Goal: Information Seeking & Learning: Find specific fact

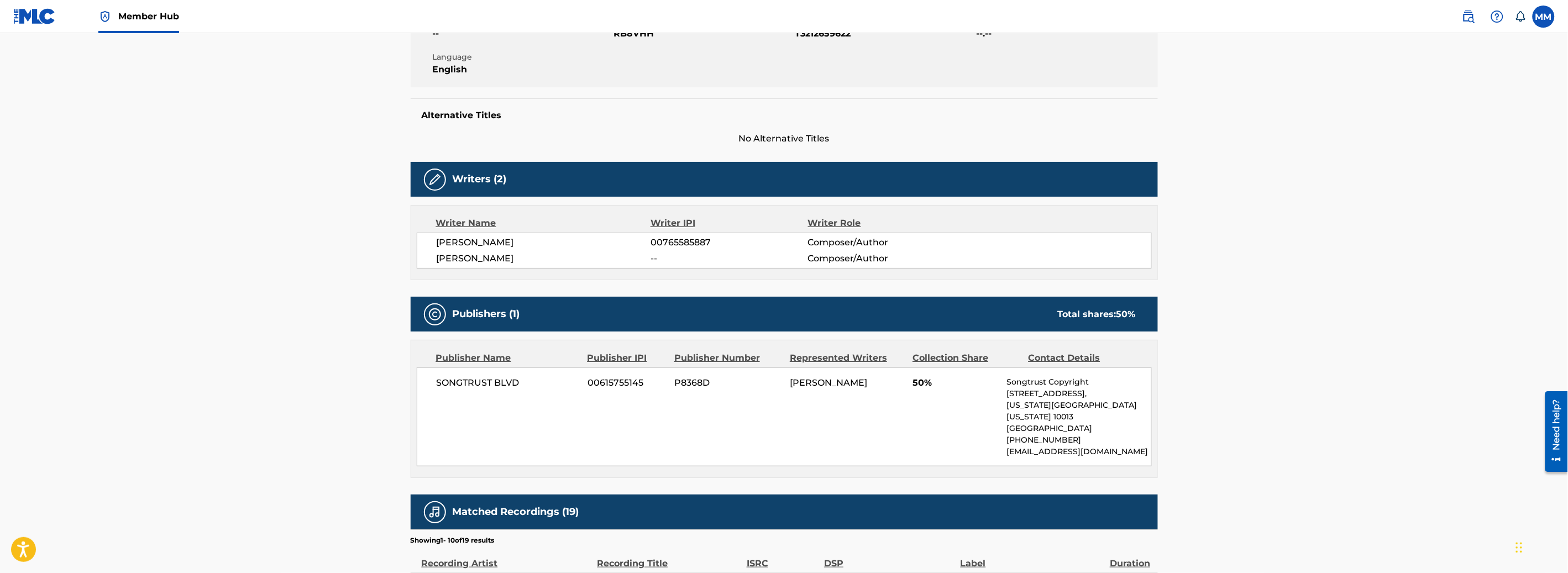
click at [277, 86] on main "< Back to public search results Copy work link RUN IT UP Work Detail Member Wor…" at bounding box center [784, 356] width 1568 height 1100
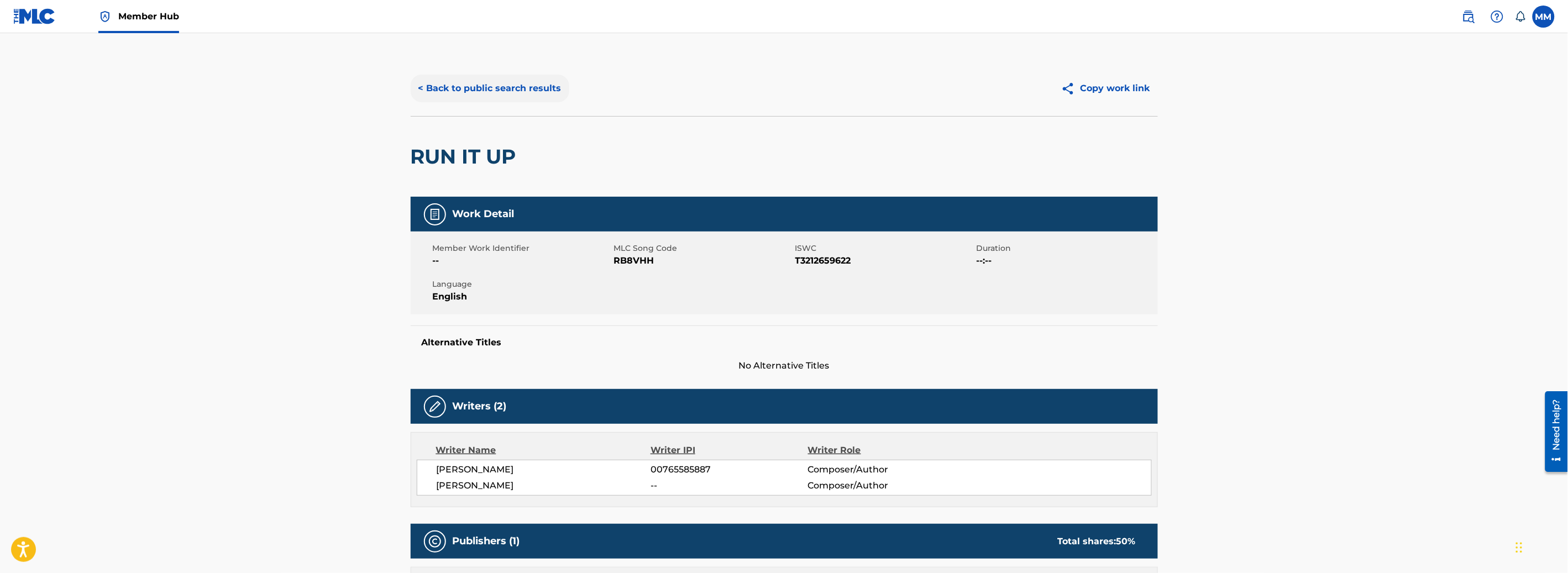
click at [467, 97] on button "< Back to public search results" at bounding box center [490, 88] width 158 height 28
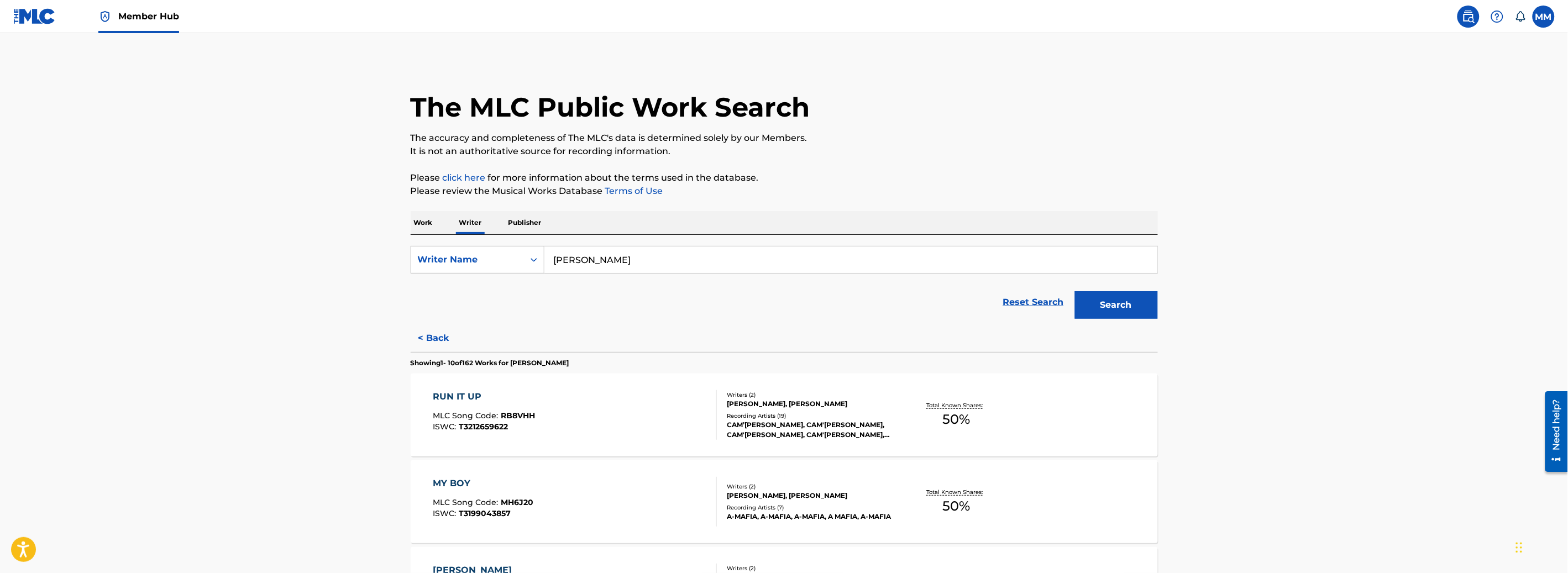
click at [38, 19] on img at bounding box center [34, 16] width 43 height 16
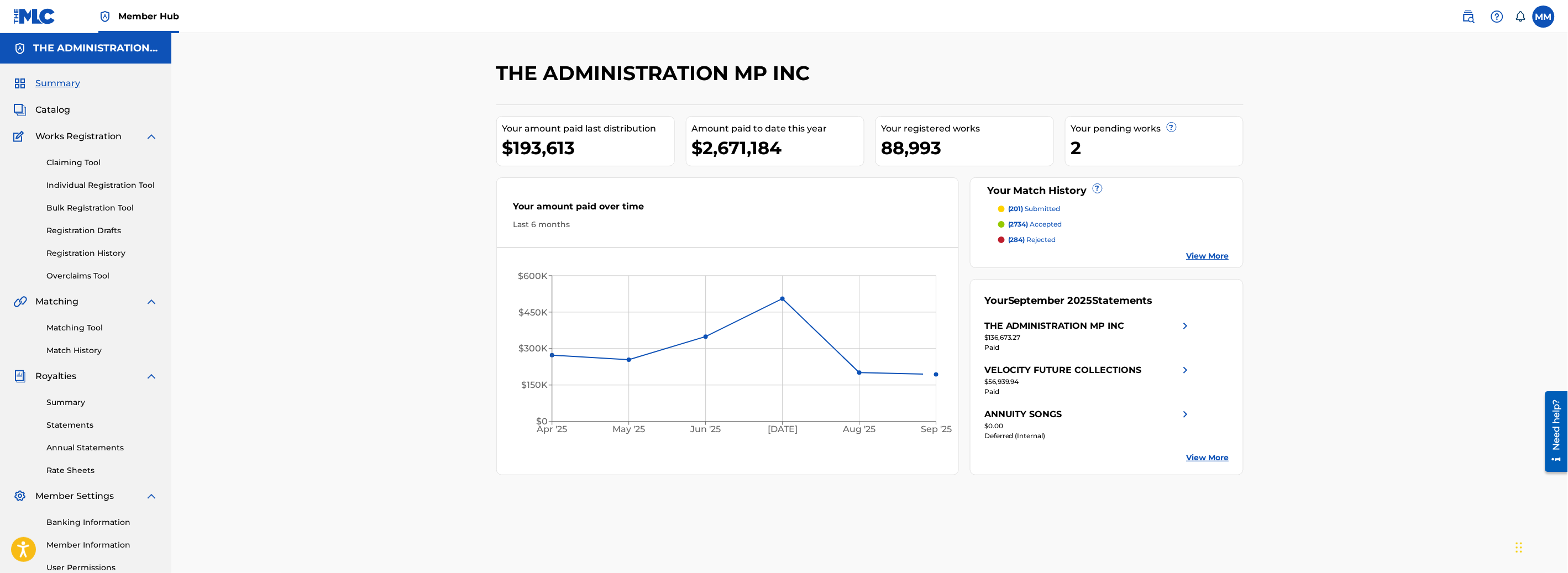
click at [57, 117] on div "Summary Catalog Works Registration Claiming Tool Individual Registration Tool B…" at bounding box center [85, 347] width 171 height 568
click at [58, 113] on span "Catalog" at bounding box center [52, 109] width 35 height 13
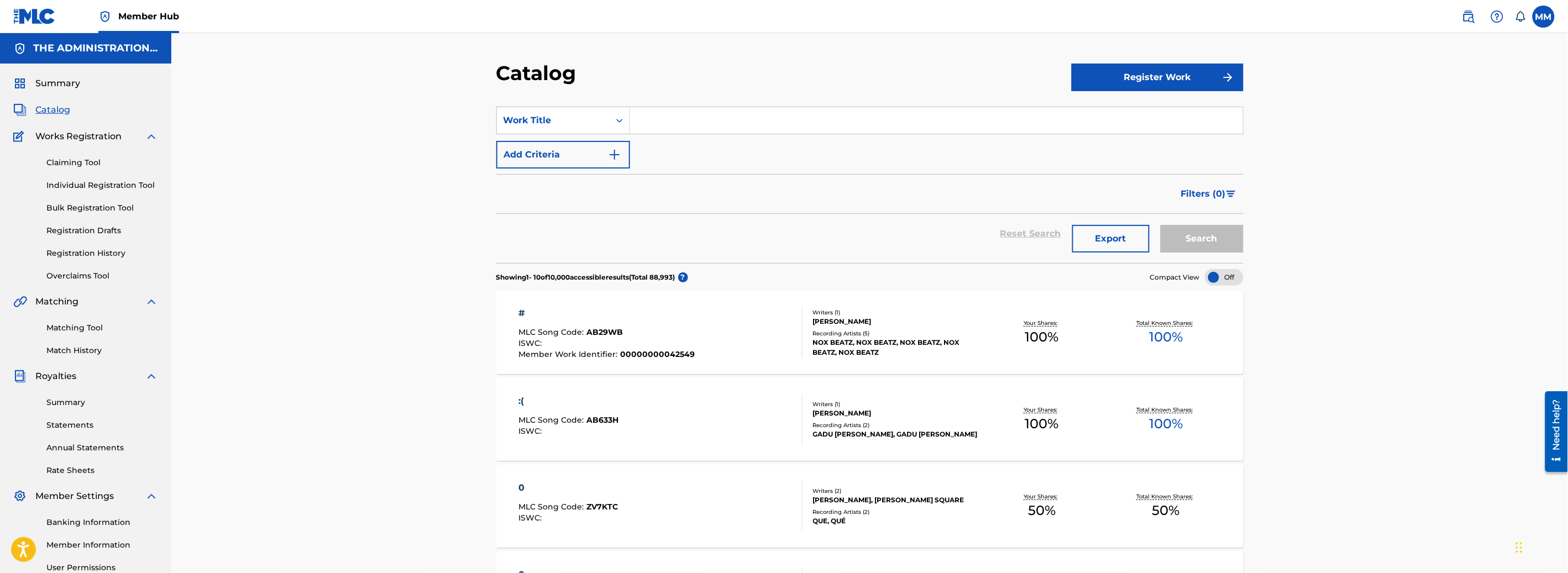
click at [691, 122] on input "Search Form" at bounding box center [936, 120] width 613 height 27
click at [1476, 22] on link at bounding box center [1468, 17] width 22 height 22
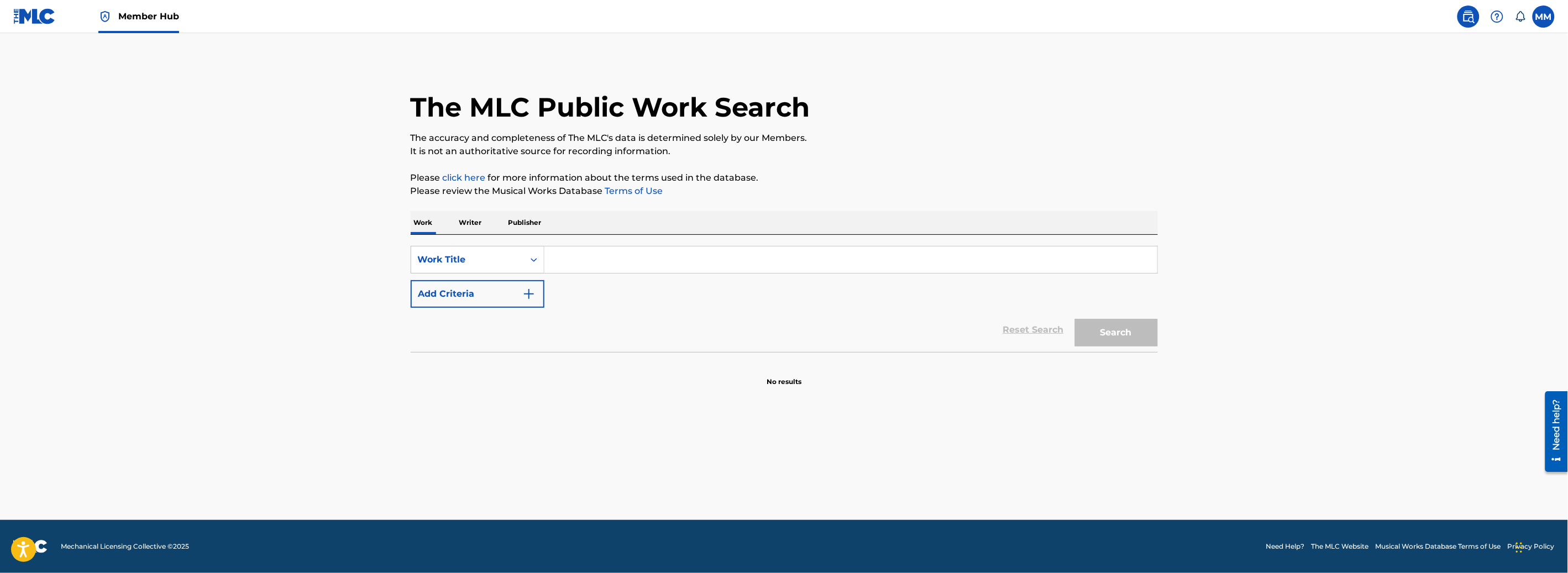
click at [481, 221] on p "Writer" at bounding box center [470, 223] width 30 height 23
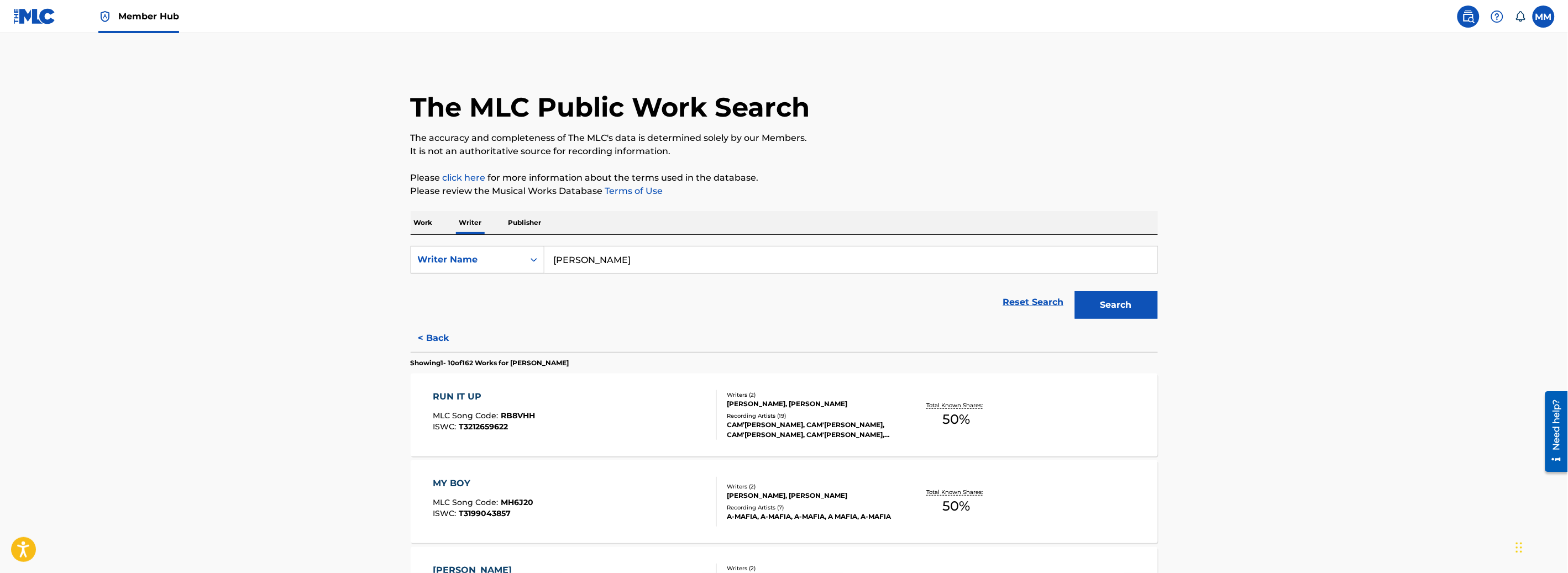
drag, startPoint x: 575, startPoint y: 259, endPoint x: 667, endPoint y: 261, distance: 92.0
click at [576, 259] on input "[PERSON_NAME]" at bounding box center [851, 259] width 613 height 27
drag, startPoint x: 553, startPoint y: 254, endPoint x: 445, endPoint y: 251, distance: 108.0
click at [446, 251] on div "SearchWithCriteria5ee2773d-b396-4f5d-9857-49f7a1be6d30 Writer Name [PERSON_NAME…" at bounding box center [785, 259] width 748 height 28
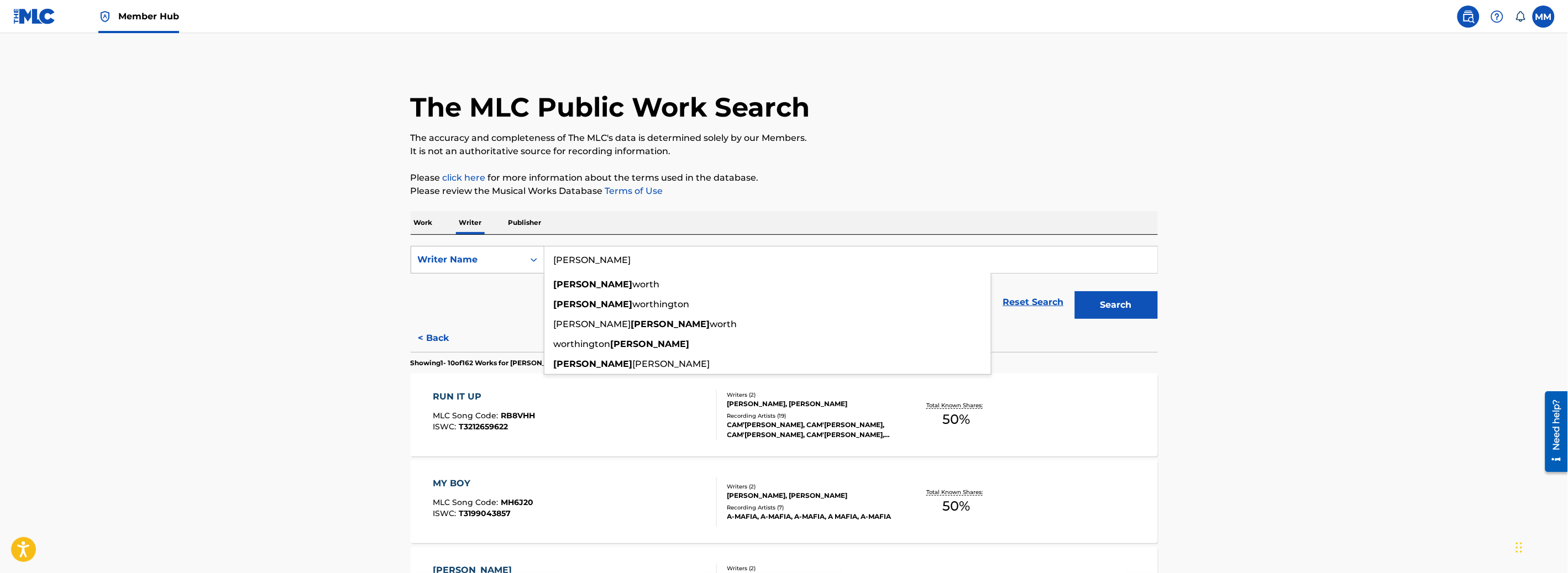
type input "[PERSON_NAME]"
click at [1075, 291] on button "Search" at bounding box center [1116, 305] width 83 height 28
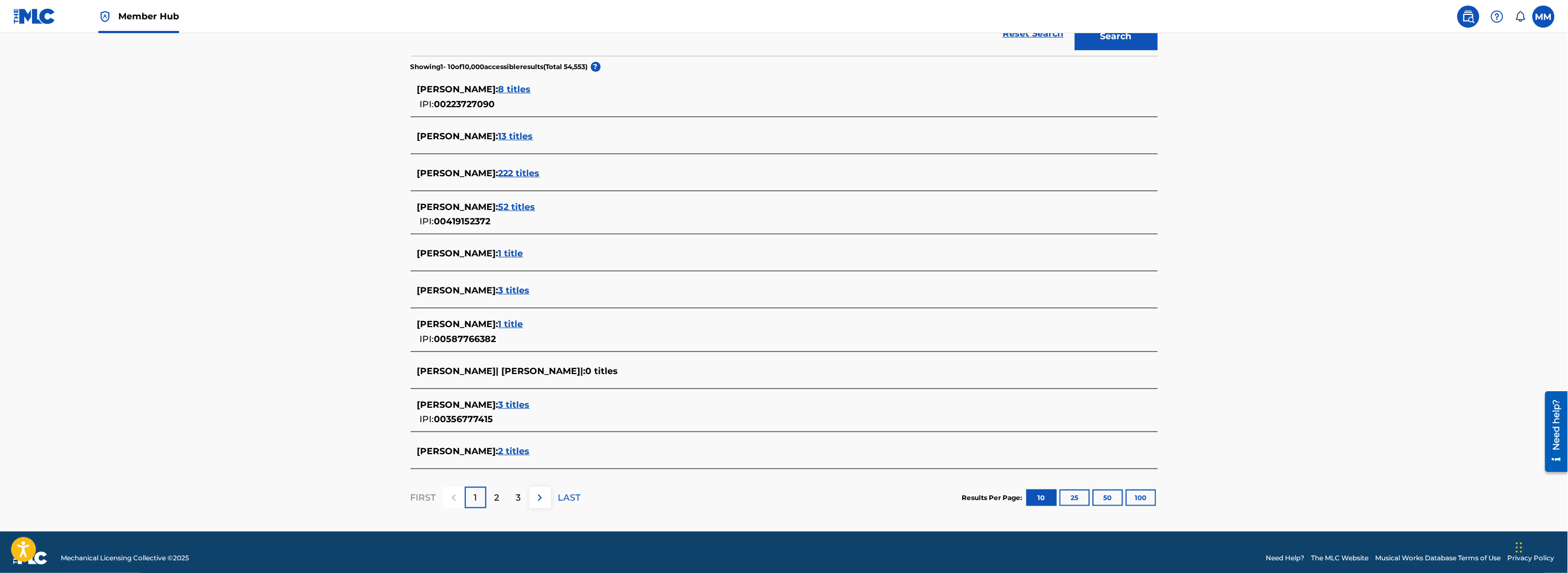
scroll to position [270, 0]
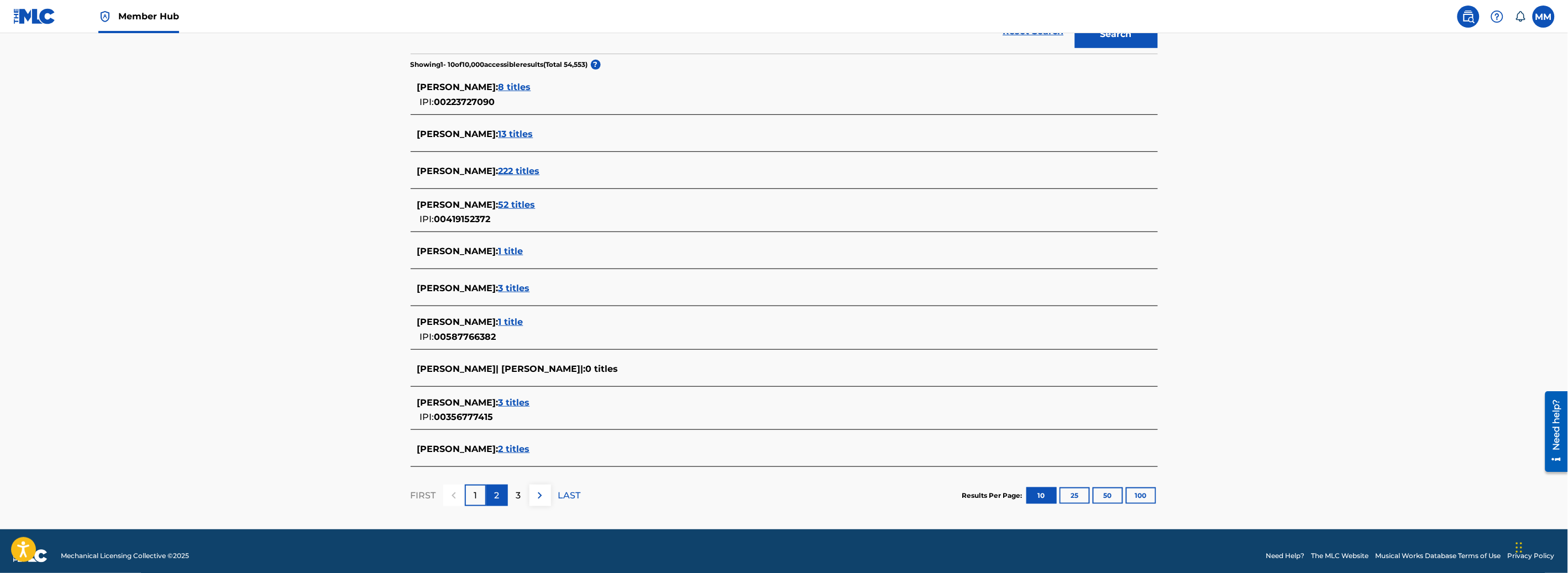
click at [498, 498] on p "2" at bounding box center [497, 495] width 5 height 13
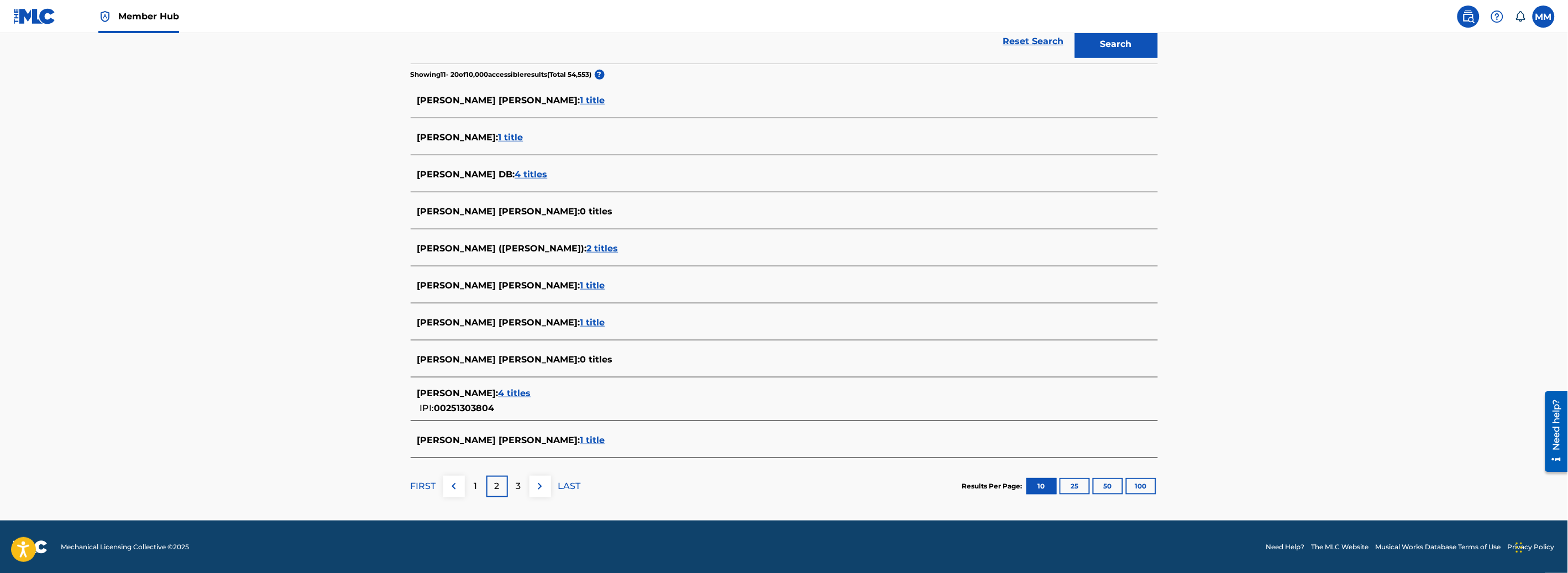
scroll to position [0, 0]
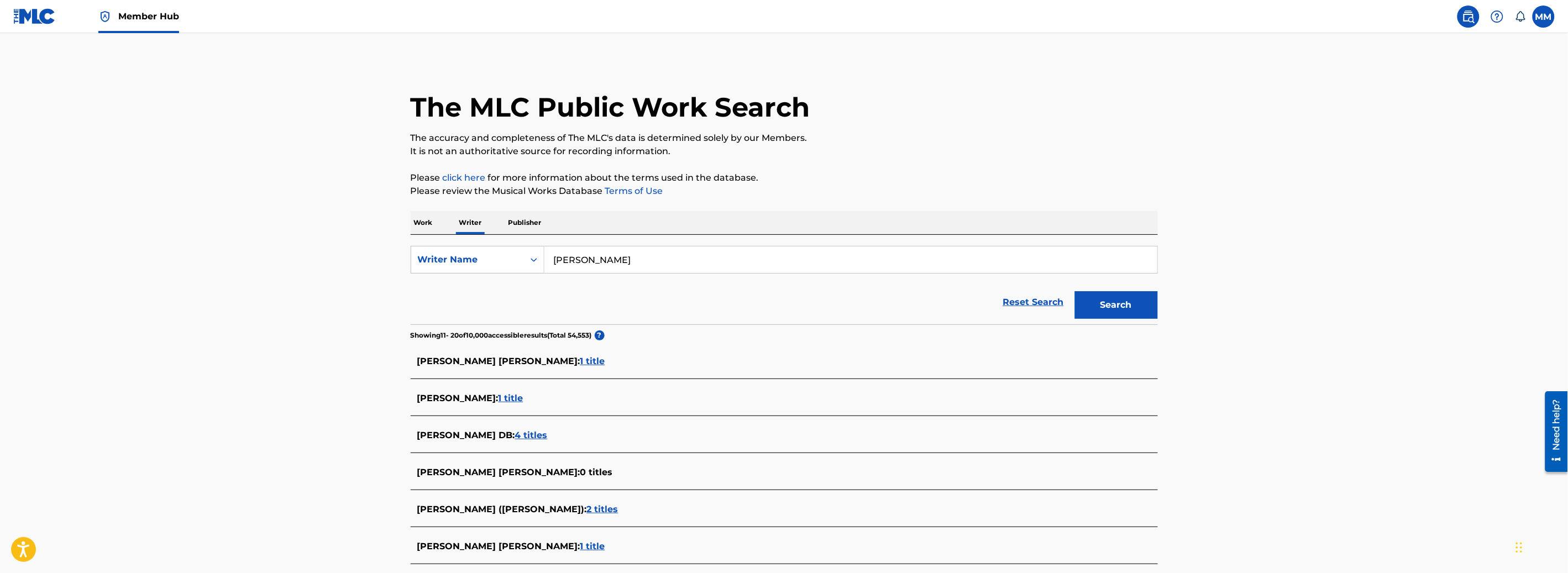
click at [138, 22] on span "Member Hub" at bounding box center [149, 16] width 61 height 12
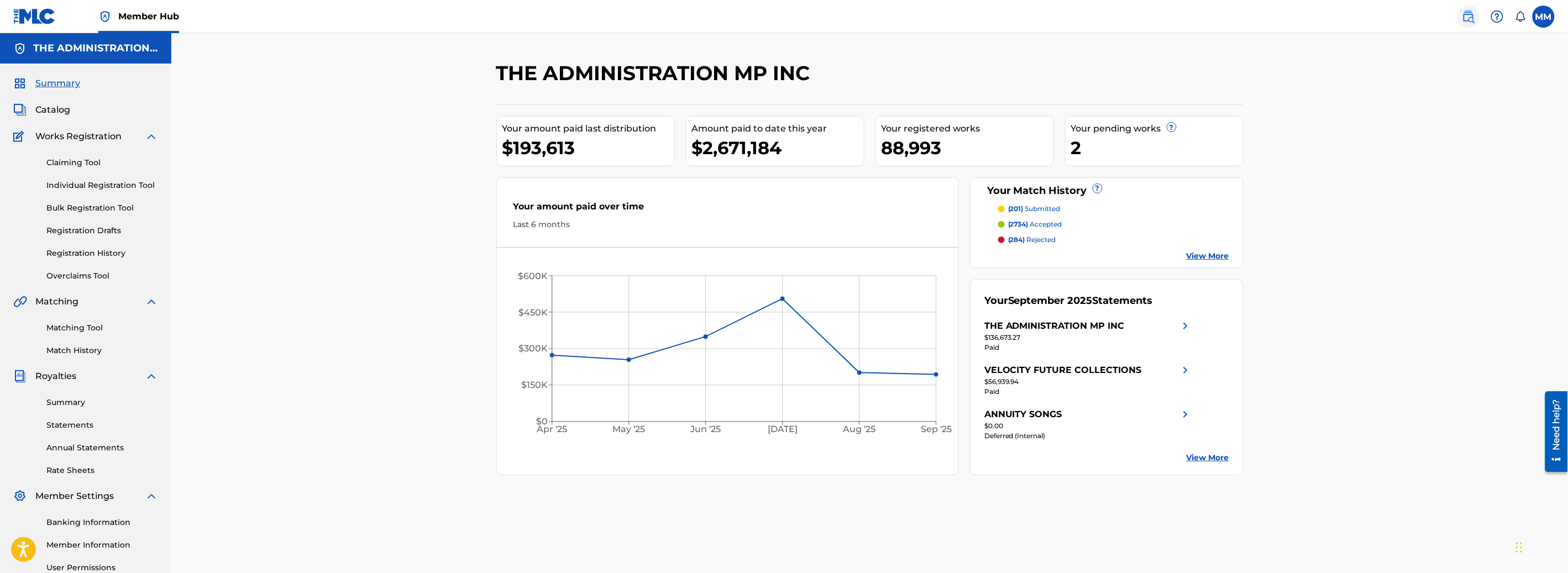
drag, startPoint x: 1453, startPoint y: 9, endPoint x: 1470, endPoint y: 12, distance: 17.3
click at [1463, 11] on div "MM [PERSON_NAME] Madraswala [EMAIL_ADDRESS][DOMAIN_NAME] Notification Preferenc…" at bounding box center [1503, 17] width 104 height 22
click at [1470, 12] on img at bounding box center [1468, 16] width 13 height 13
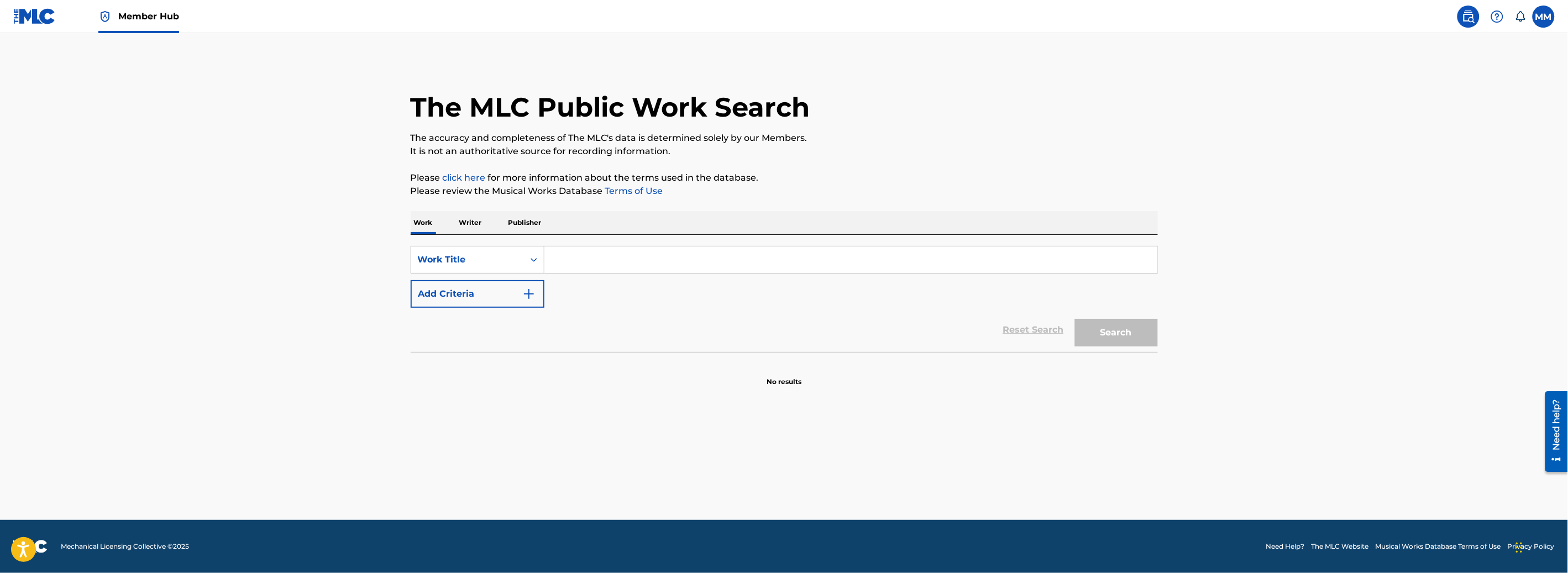
click at [465, 221] on p "Writer" at bounding box center [470, 223] width 30 height 23
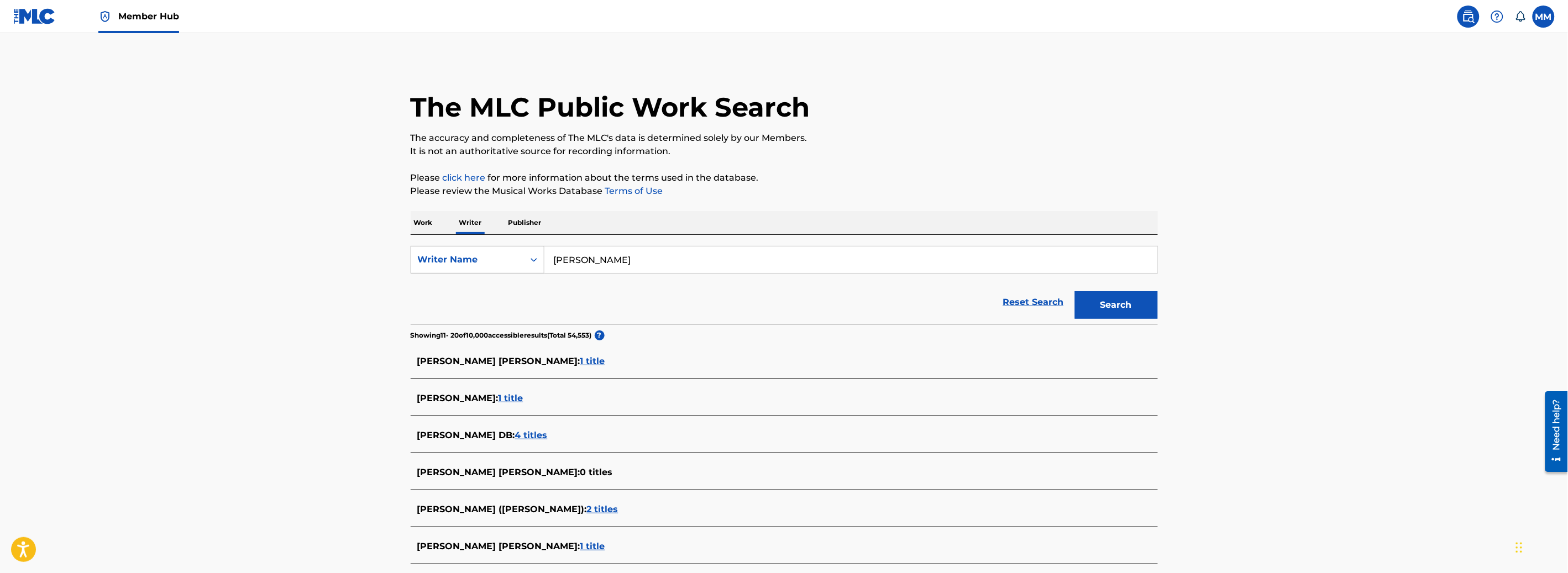
click at [467, 252] on div "Writer Name" at bounding box center [467, 259] width 113 height 21
click at [458, 281] on div "Writer IPI" at bounding box center [477, 287] width 133 height 28
click at [594, 266] on input "Search Form" at bounding box center [851, 259] width 613 height 27
paste input "768613013"
click at [1144, 315] on button "Search" at bounding box center [1116, 305] width 83 height 28
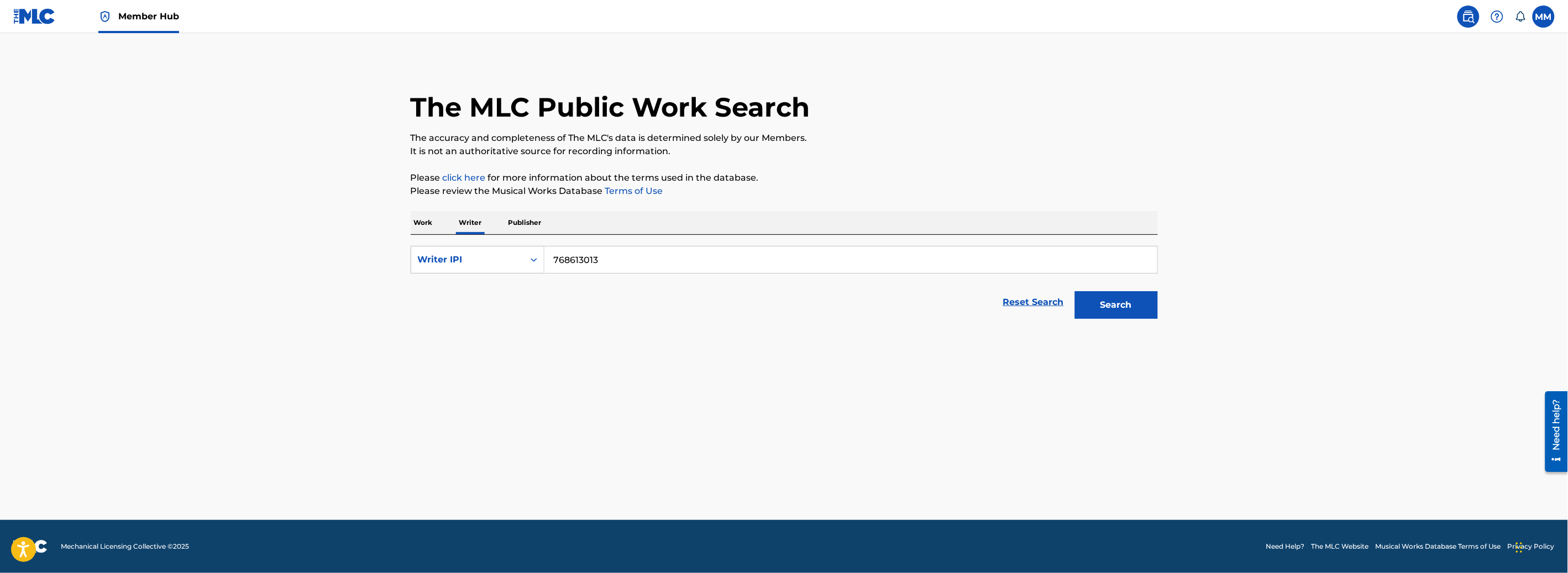
click at [554, 262] on input "768613013" at bounding box center [851, 259] width 613 height 27
type input "00768613013"
click at [1075, 291] on button "Search" at bounding box center [1116, 305] width 83 height 28
click at [434, 226] on p "Work" at bounding box center [423, 223] width 25 height 23
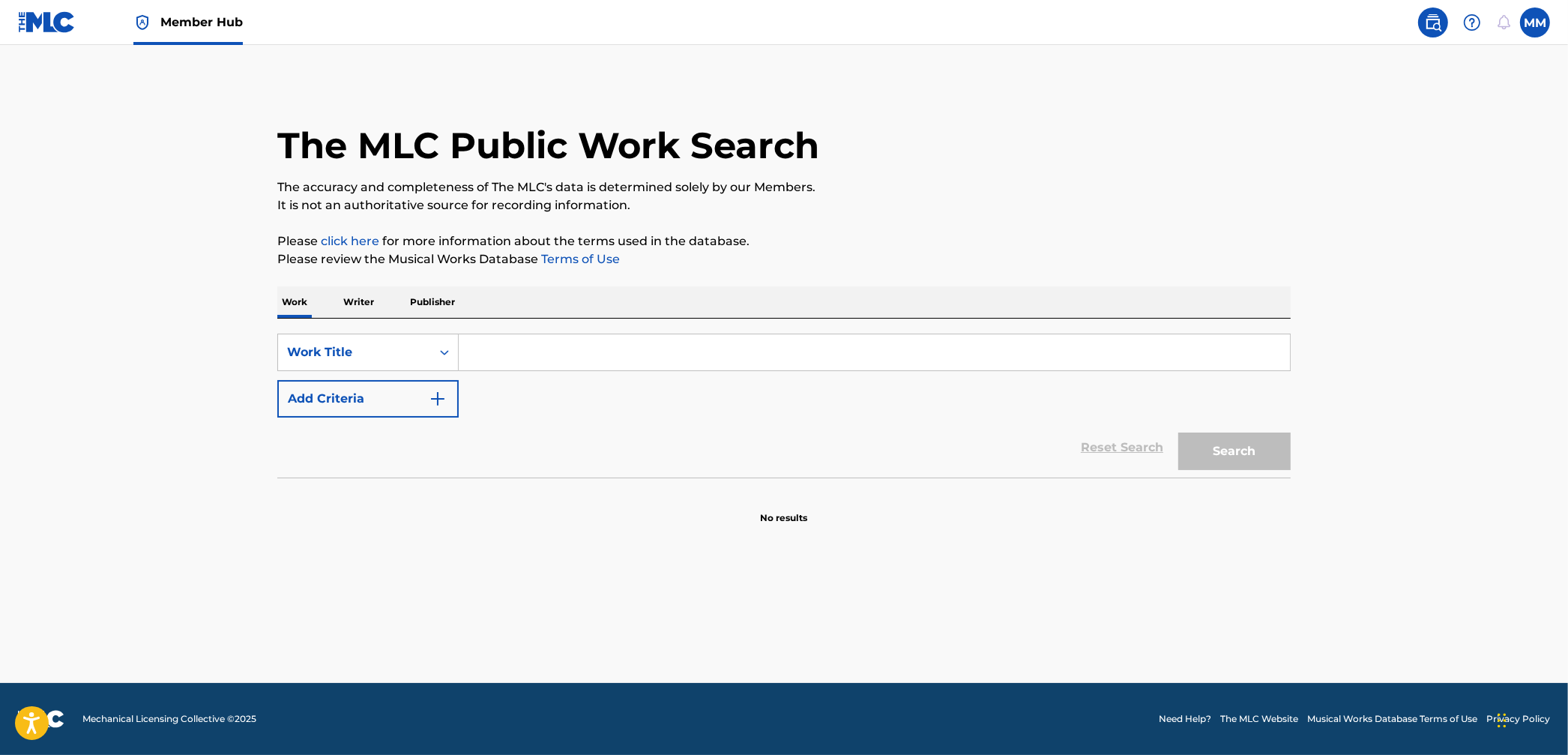
click at [485, 363] on input "Search Form" at bounding box center [874, 352] width 831 height 36
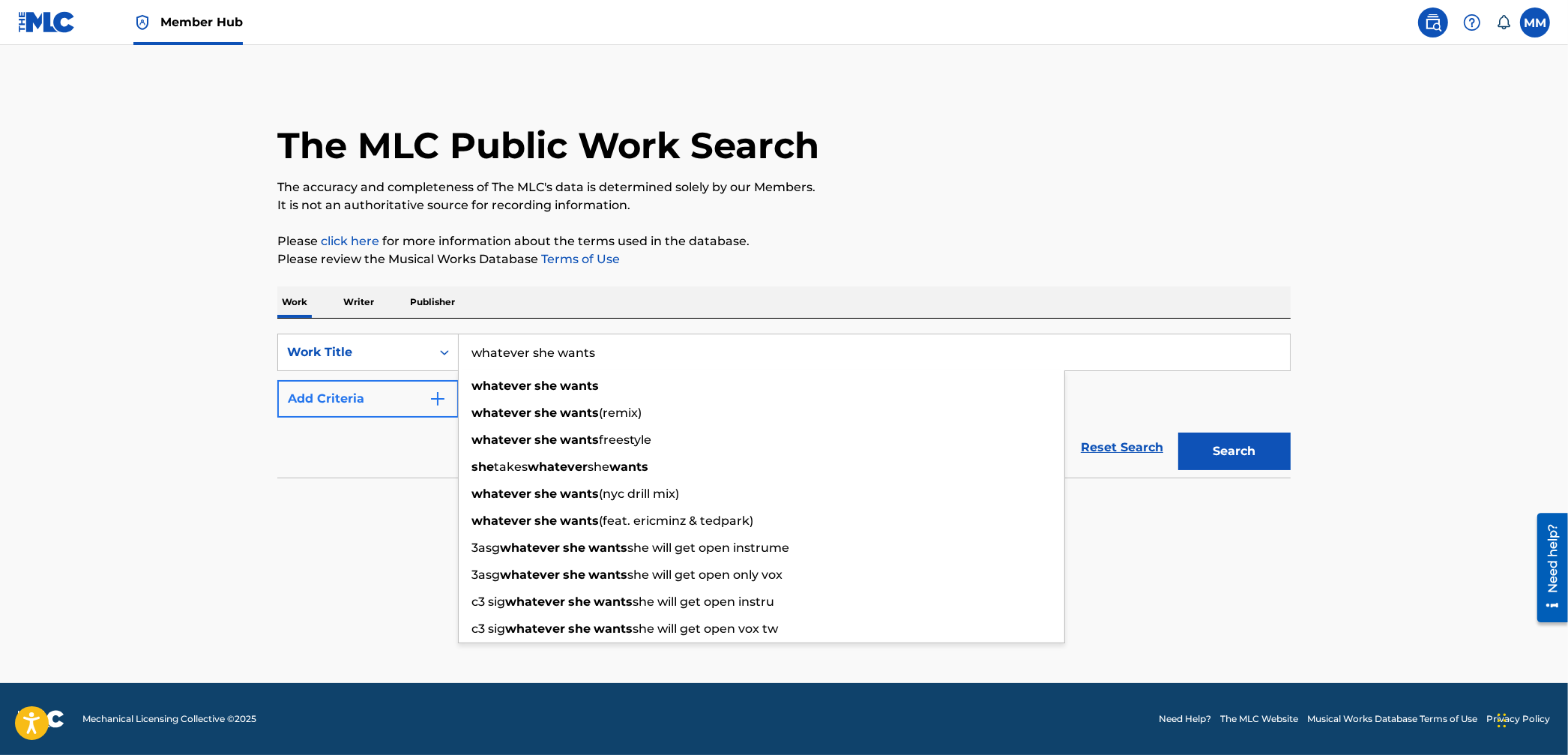
type input "whatever she wants"
click at [307, 414] on button "Add Criteria" at bounding box center [368, 398] width 181 height 37
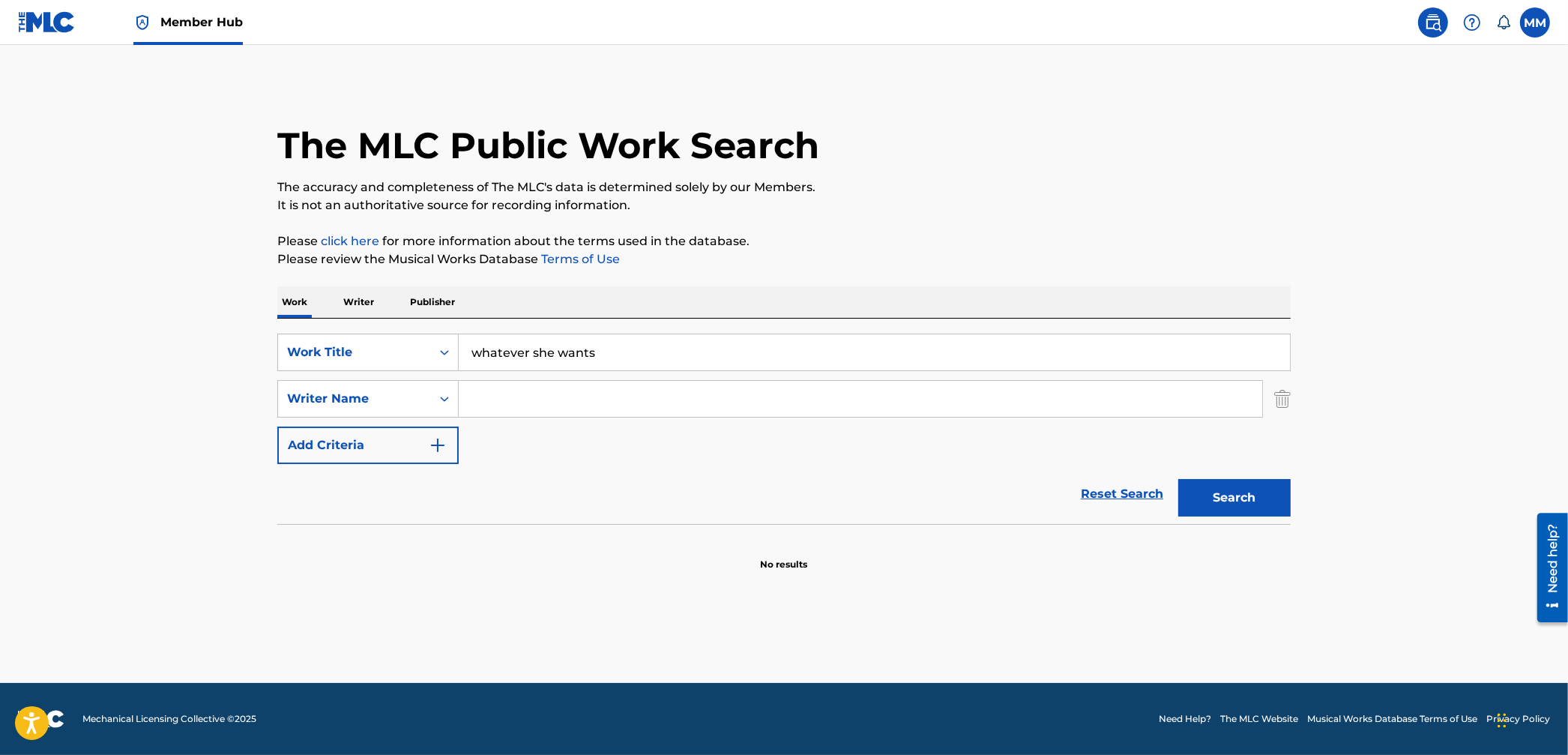
click at [485, 401] on input "Search Form" at bounding box center [860, 398] width 804 height 36
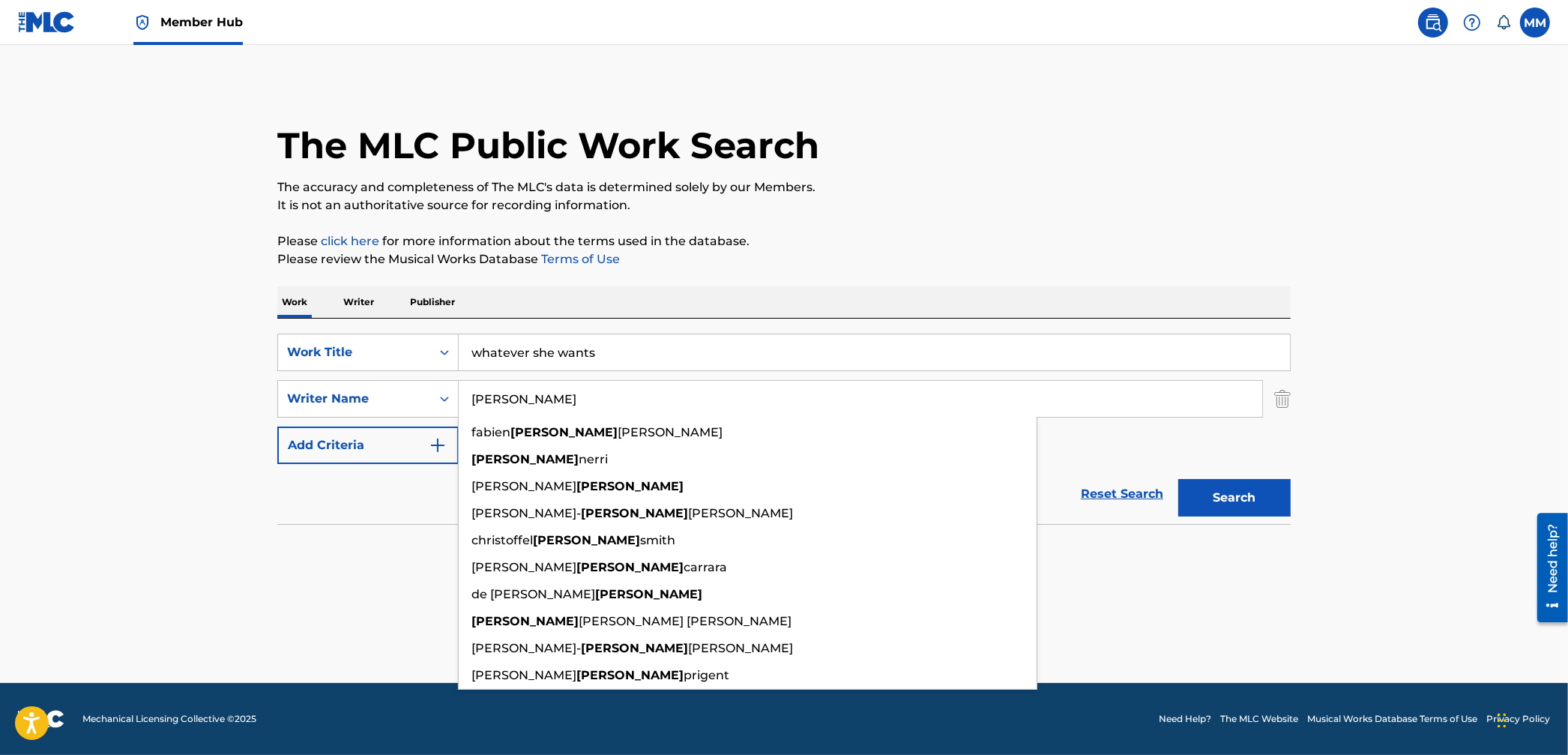
type input "francois"
click at [1178, 479] on button "Search" at bounding box center [1234, 497] width 112 height 37
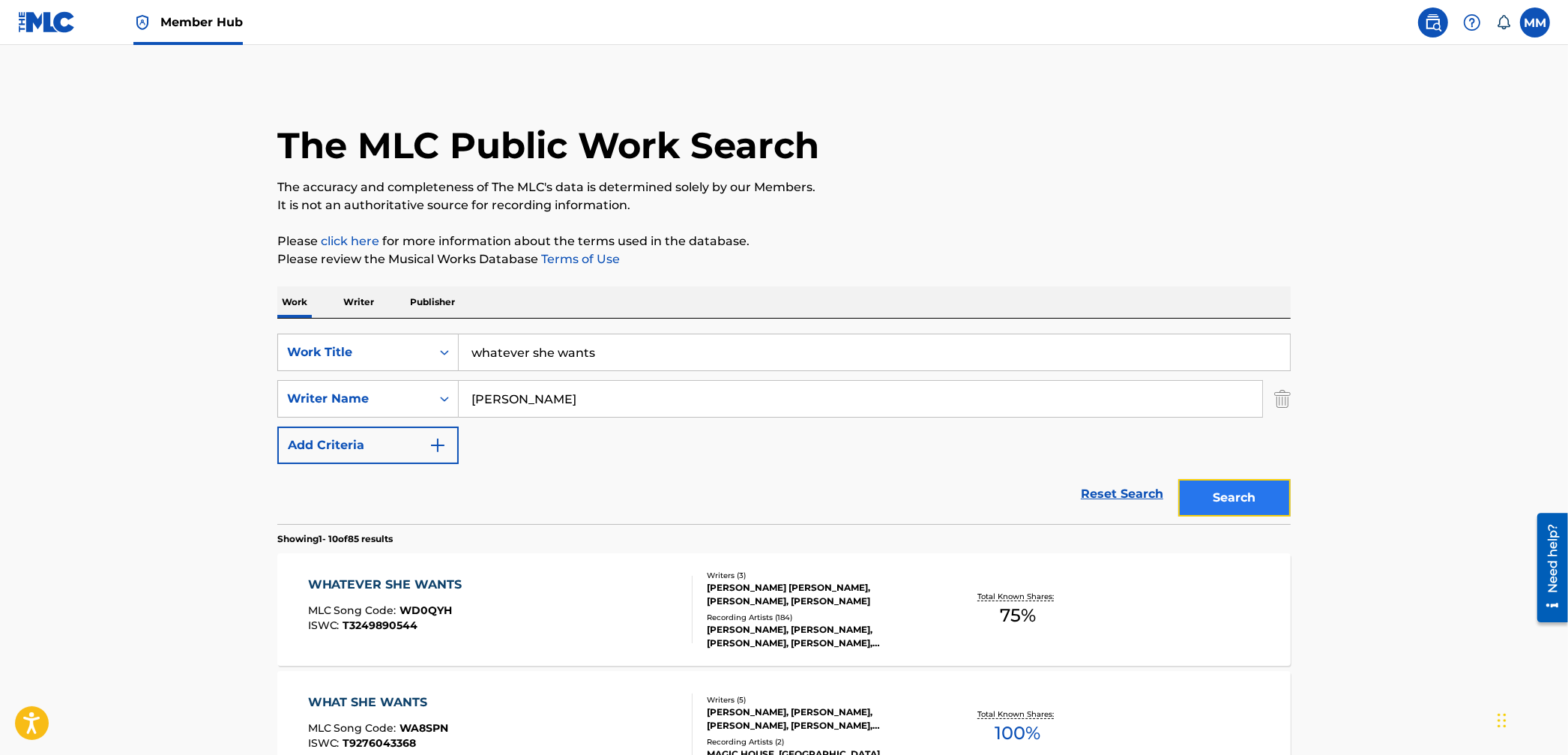
click at [1253, 489] on button "Search" at bounding box center [1234, 497] width 112 height 37
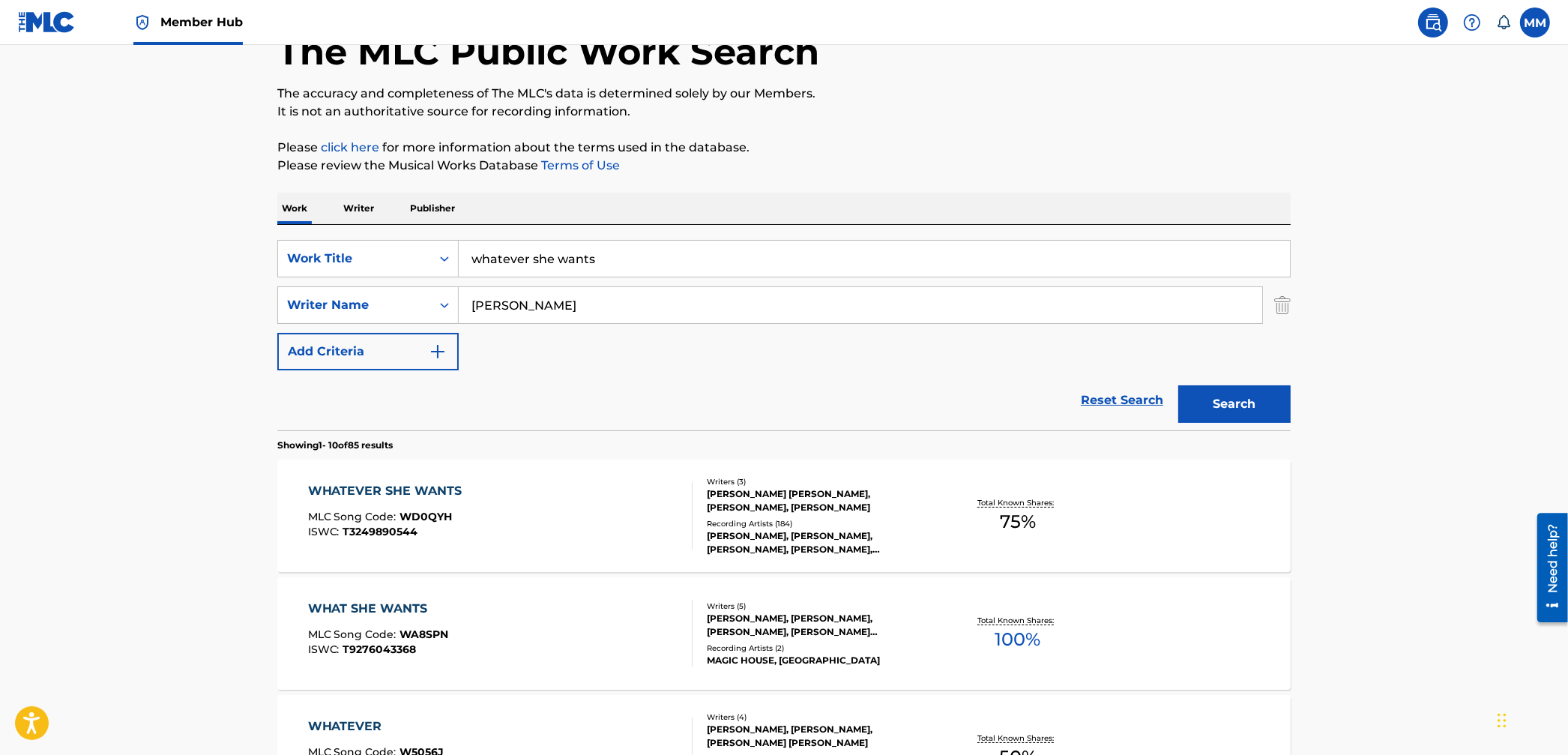
click at [657, 520] on div "WHATEVER SHE WANTS MLC Song Code : WD0QYH ISWC : T3249890544" at bounding box center [500, 515] width 385 height 67
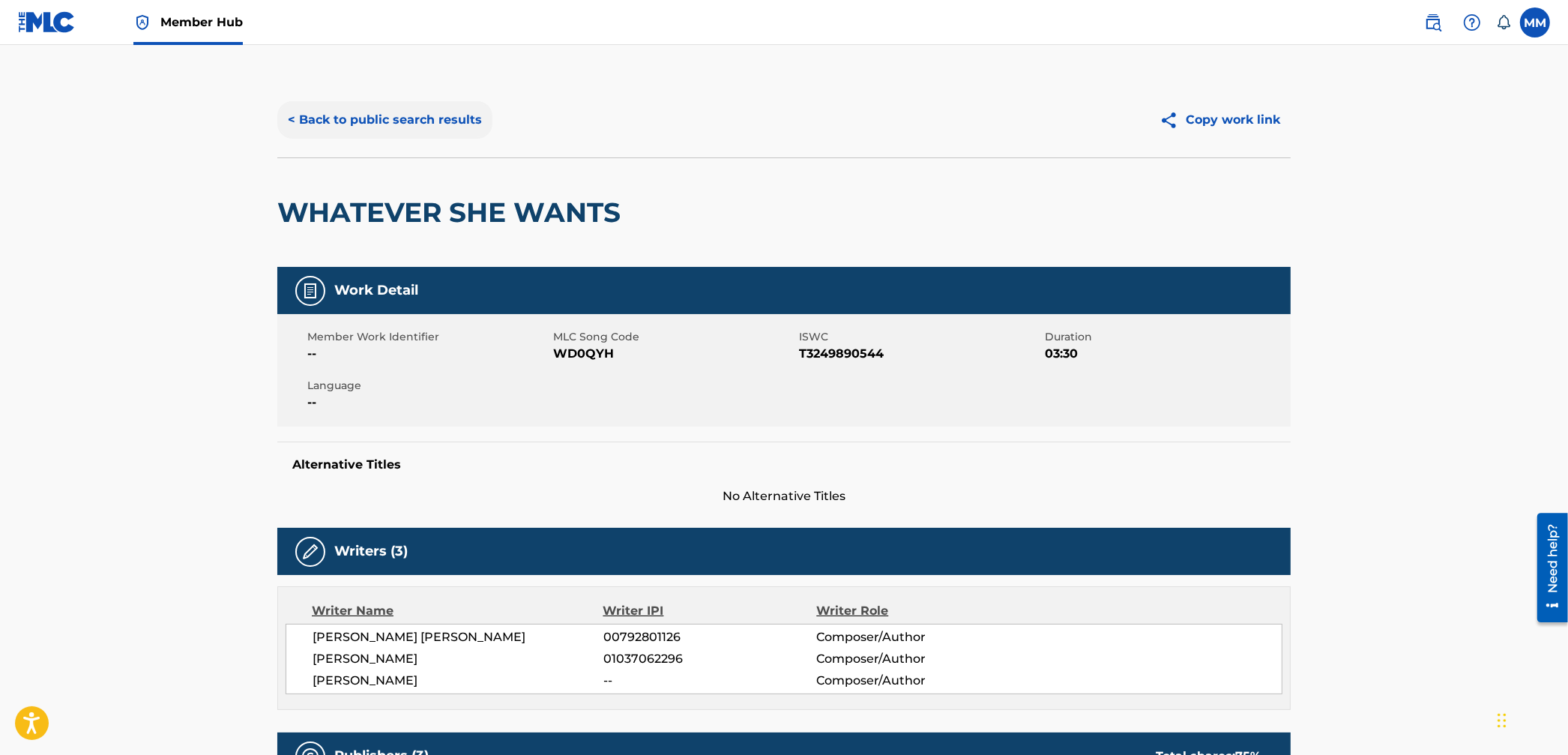
click at [331, 117] on button "< Back to public search results" at bounding box center [385, 119] width 215 height 37
